Goal: Find specific fact: Find specific fact

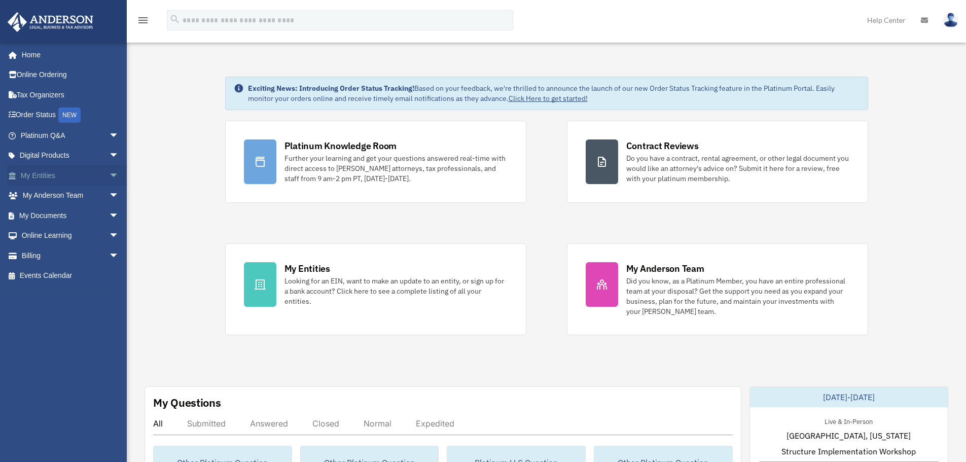
click at [71, 174] on link "My Entities arrow_drop_down" at bounding box center [70, 175] width 127 height 20
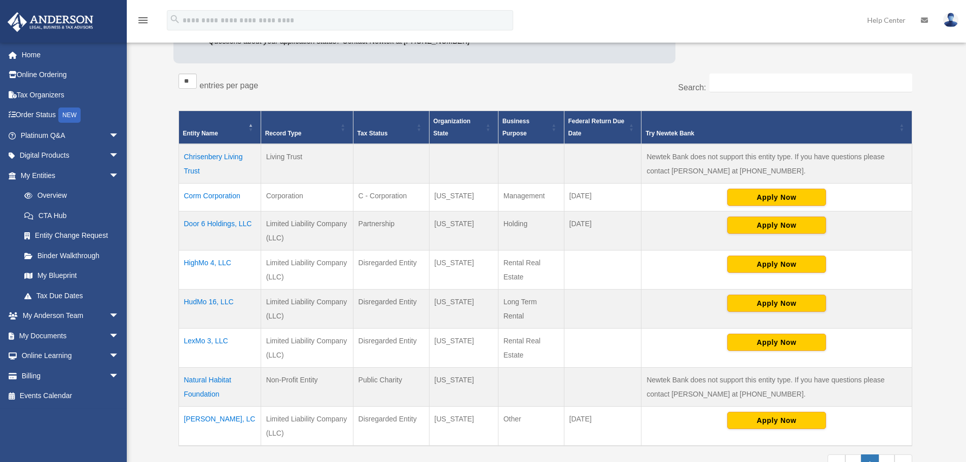
scroll to position [152, 0]
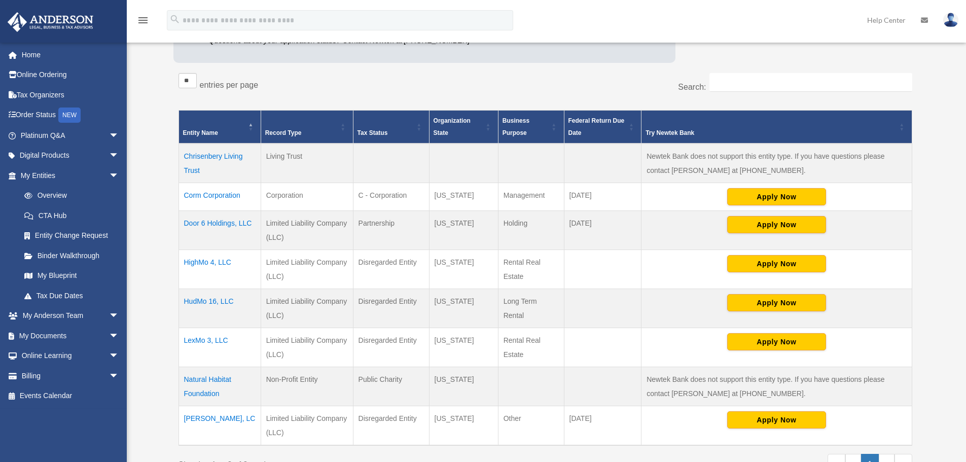
click at [215, 194] on td "Corm Corporation" at bounding box center [219, 197] width 82 height 28
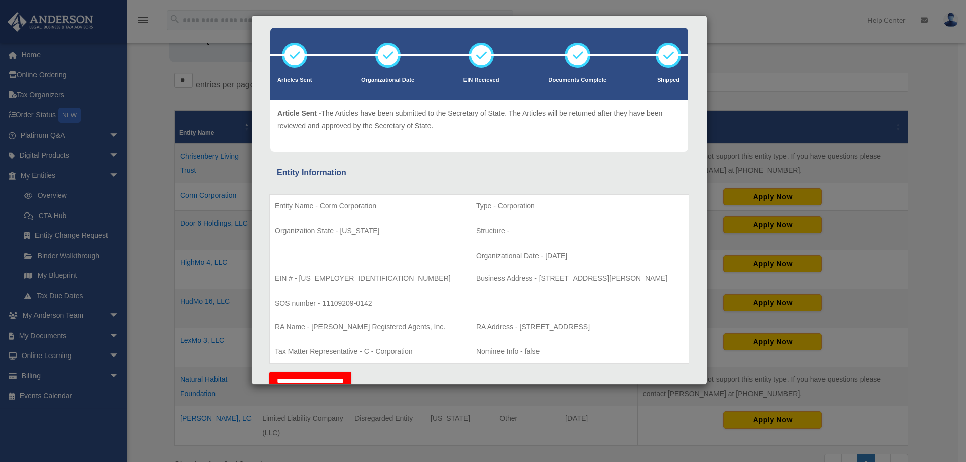
scroll to position [101, 0]
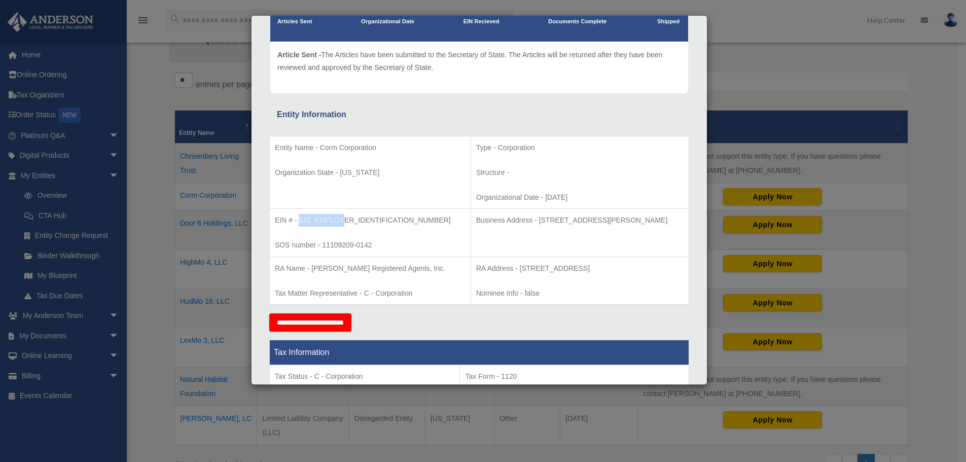
drag, startPoint x: 299, startPoint y: 220, endPoint x: 336, endPoint y: 219, distance: 37.5
click at [336, 219] on p "EIN # - 83-3018288" at bounding box center [370, 220] width 191 height 13
copy p "83-3018288"
